Goal: Navigation & Orientation: Understand site structure

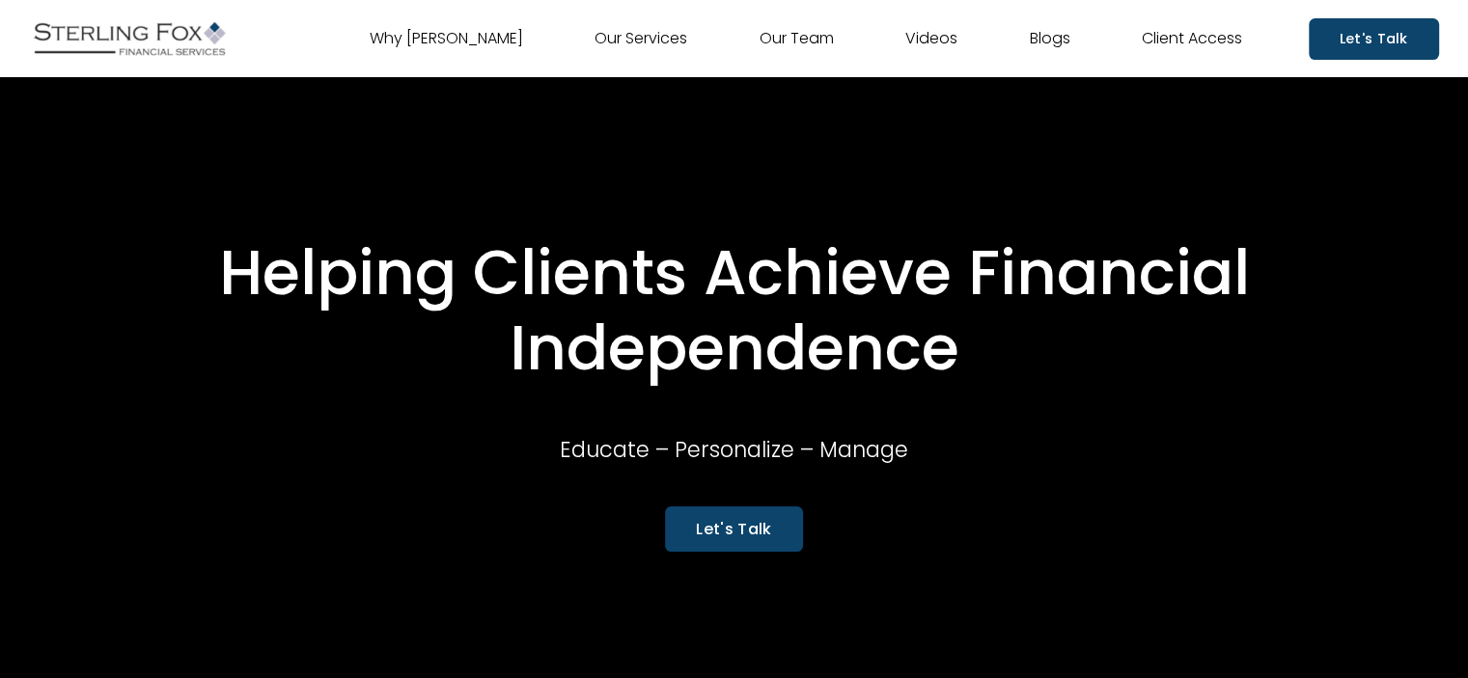
click at [457, 43] on link "Why [PERSON_NAME]" at bounding box center [446, 38] width 153 height 31
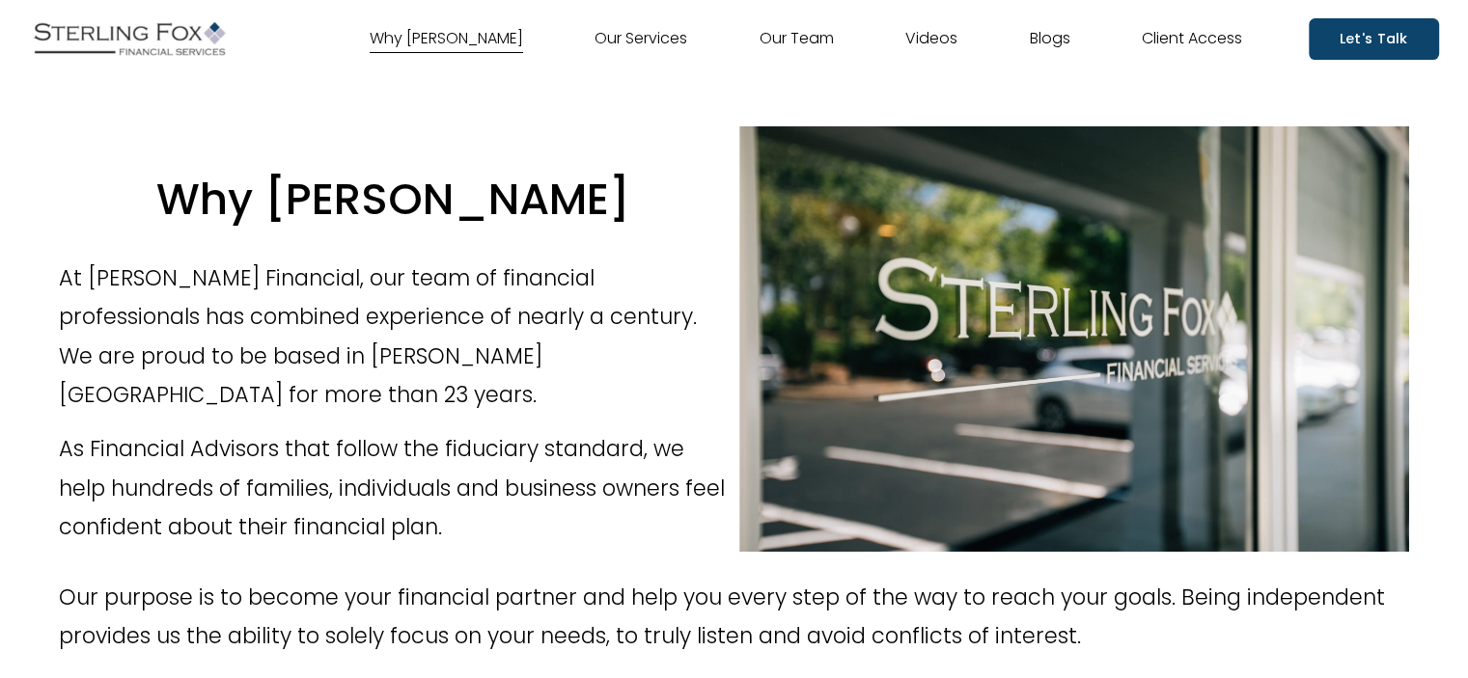
click at [622, 37] on link "Our Services" at bounding box center [640, 38] width 93 height 31
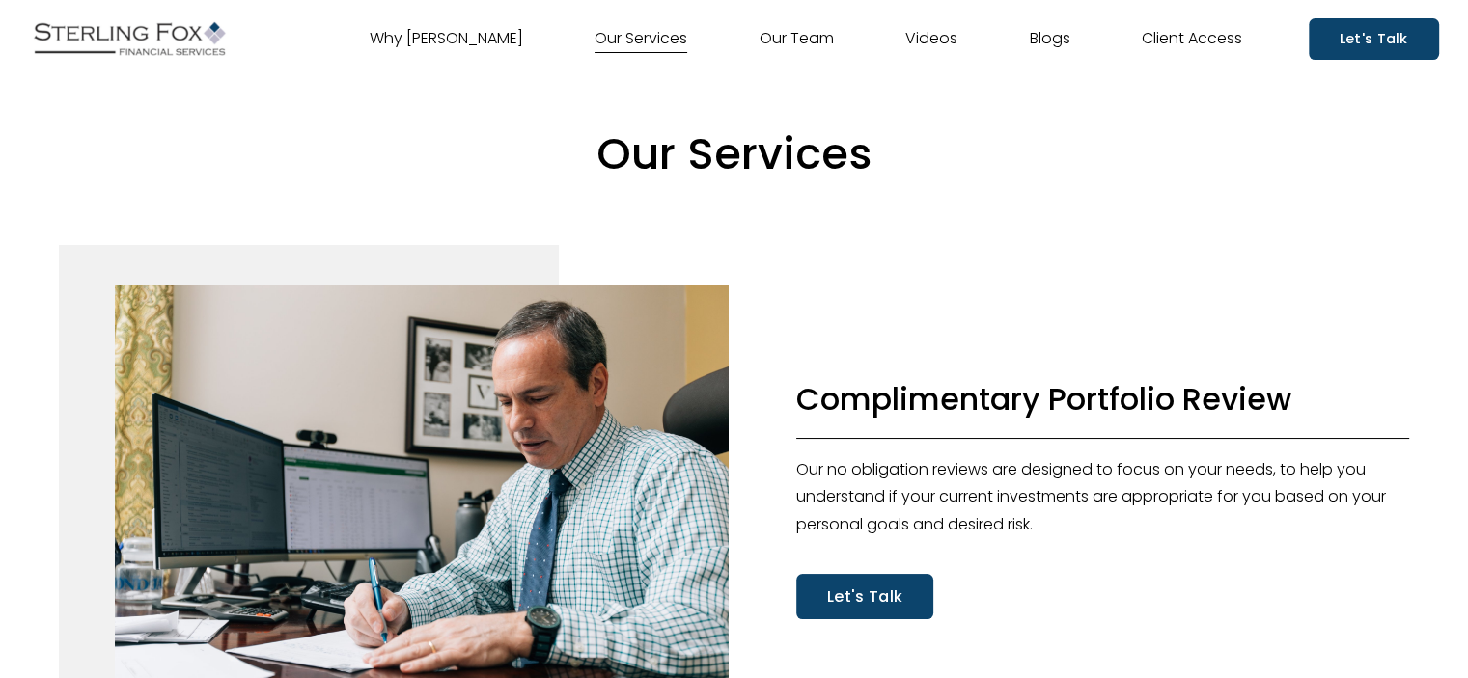
click at [778, 34] on link "Our Team" at bounding box center [796, 38] width 74 height 31
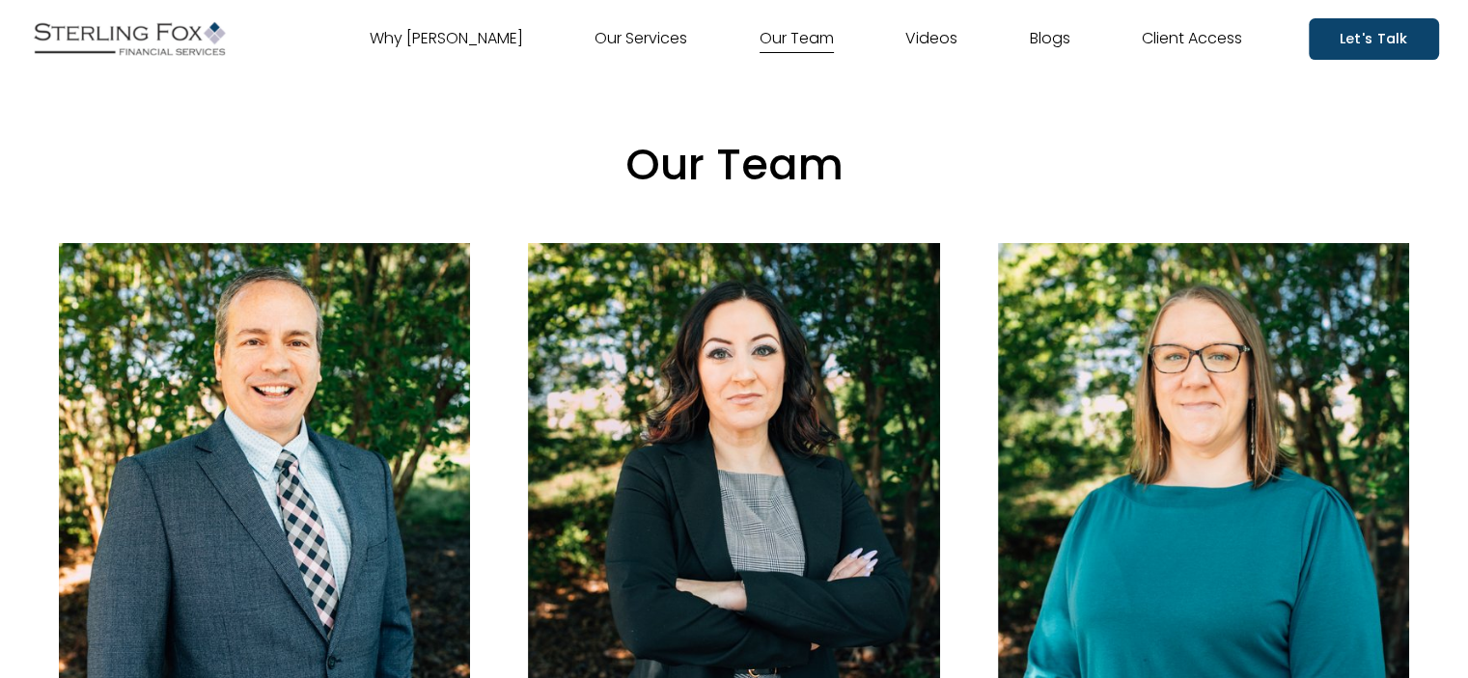
click at [954, 41] on link "Videos" at bounding box center [931, 38] width 52 height 31
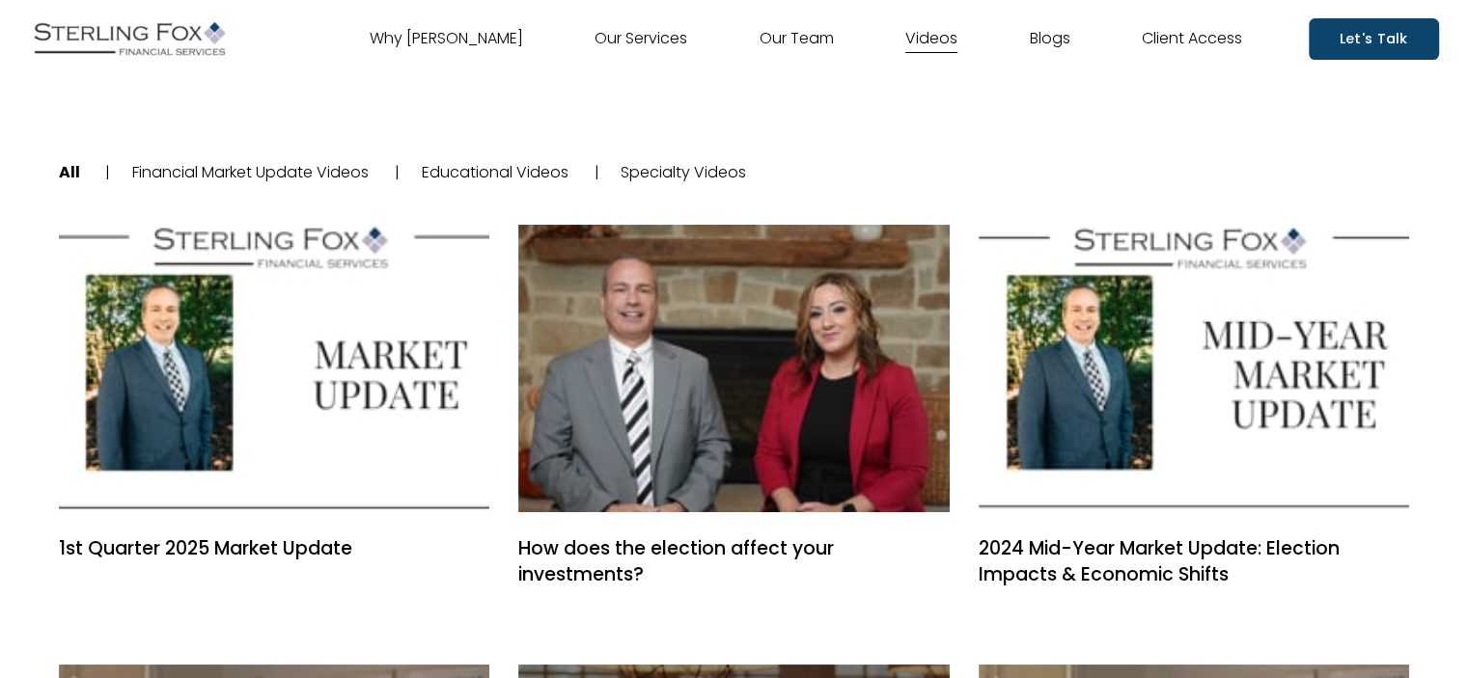
click at [723, 179] on link "Specialty Videos" at bounding box center [682, 172] width 125 height 22
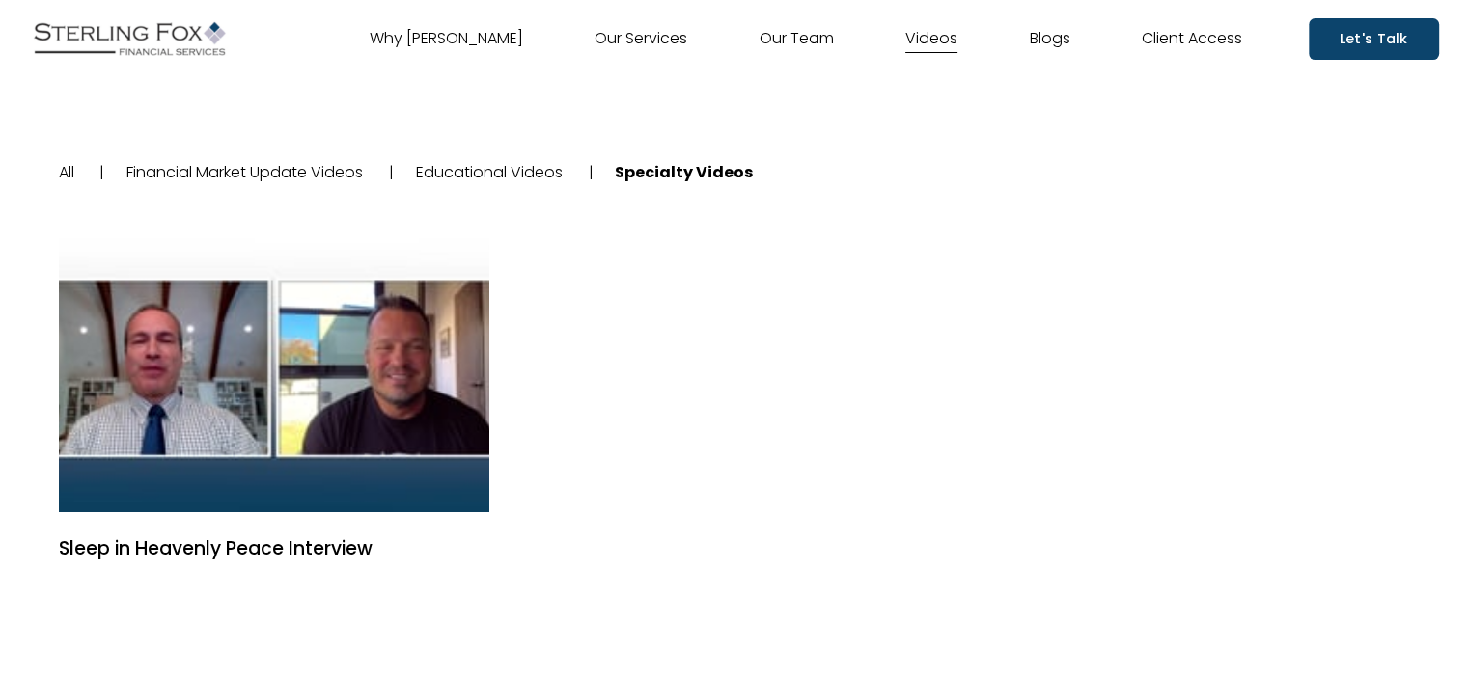
click at [1045, 41] on link "Blogs" at bounding box center [1050, 38] width 41 height 31
